Goal: Task Accomplishment & Management: Use online tool/utility

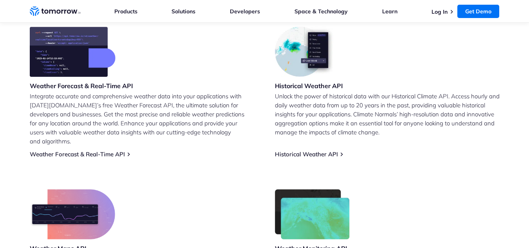
scroll to position [332, 0]
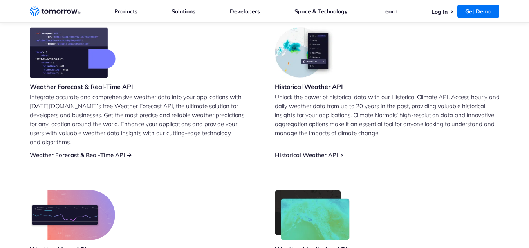
click at [110, 151] on link "Weather Forecast & Real-Time API" at bounding box center [77, 154] width 95 height 7
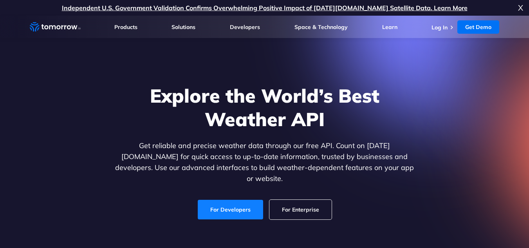
click at [235, 206] on link "For Developers" at bounding box center [230, 210] width 65 height 20
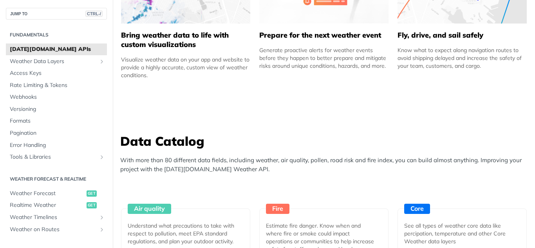
scroll to position [718, 0]
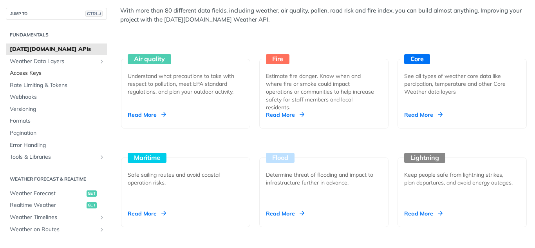
click at [33, 68] on link "Access Keys" at bounding box center [56, 73] width 101 height 12
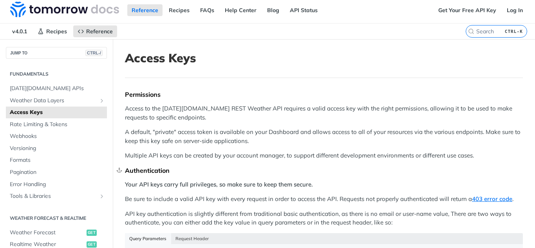
scroll to position [3, 0]
click at [472, 10] on link "Get Your Free API Key" at bounding box center [467, 10] width 67 height 12
